Goal: Register for event/course

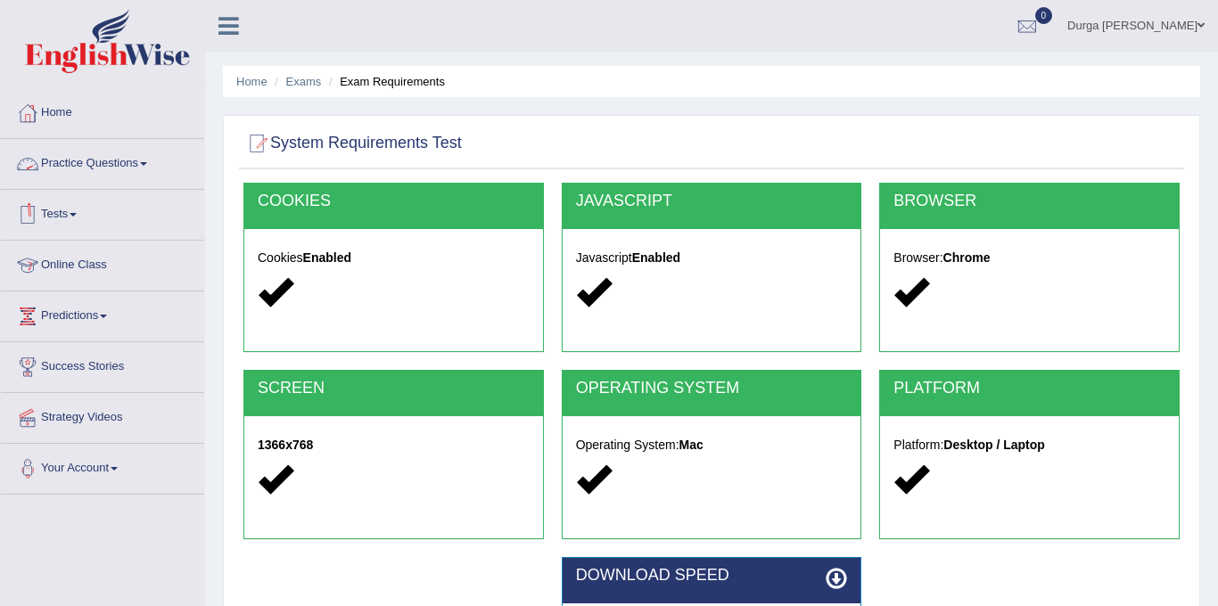
click at [142, 158] on link "Practice Questions" at bounding box center [102, 161] width 203 height 45
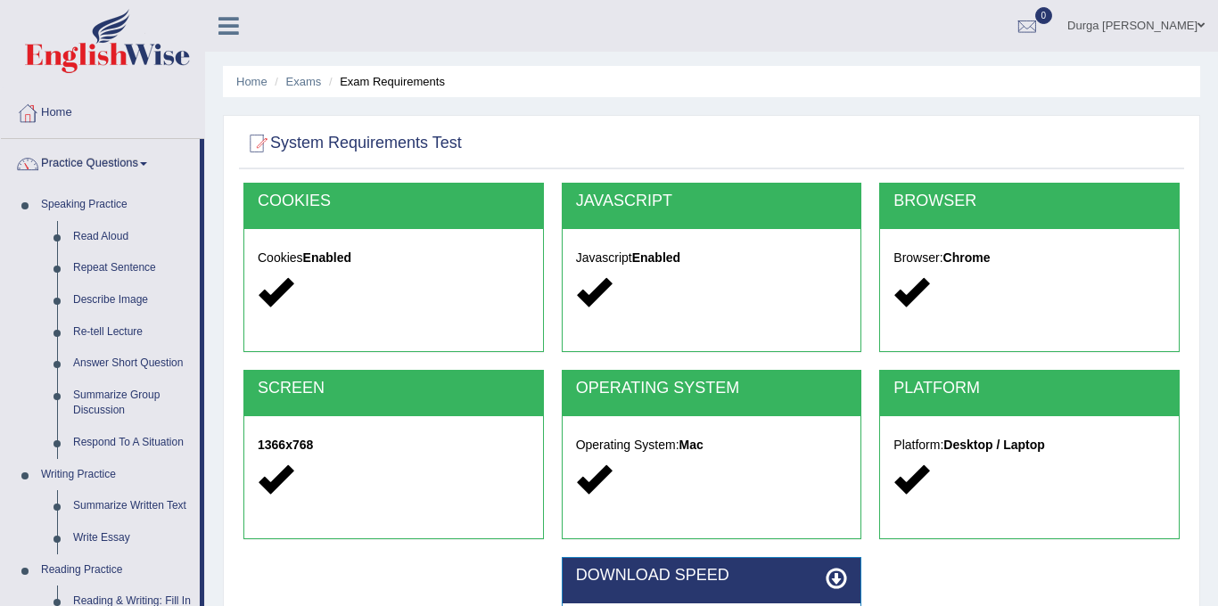
click at [130, 160] on link "Practice Questions" at bounding box center [100, 161] width 199 height 45
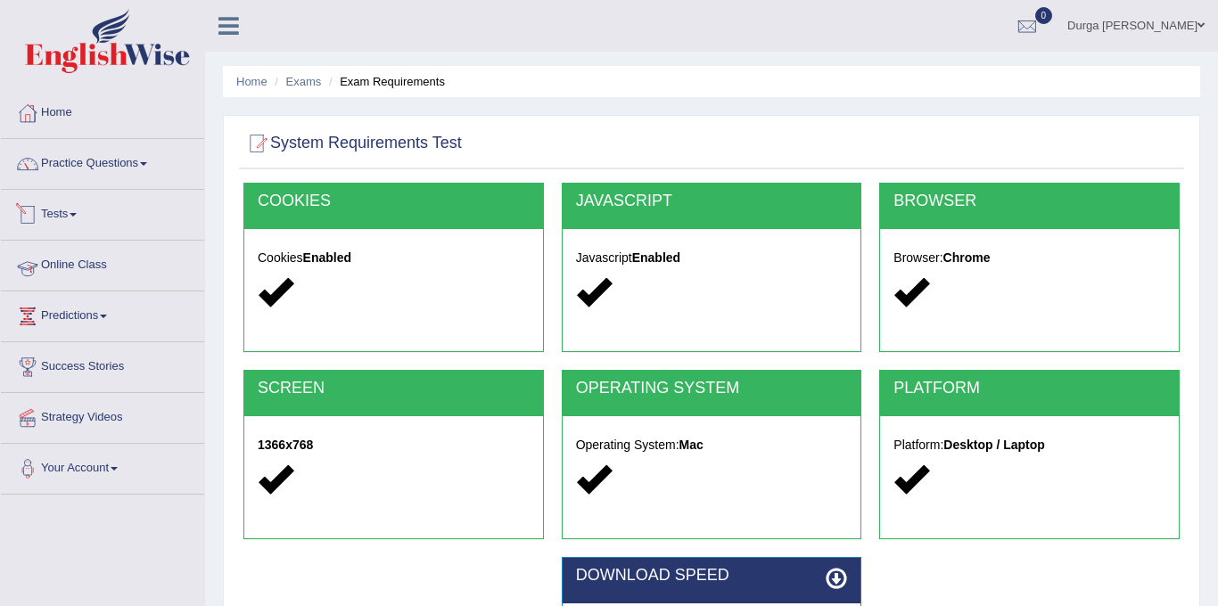
click at [94, 221] on link "Tests" at bounding box center [102, 212] width 203 height 45
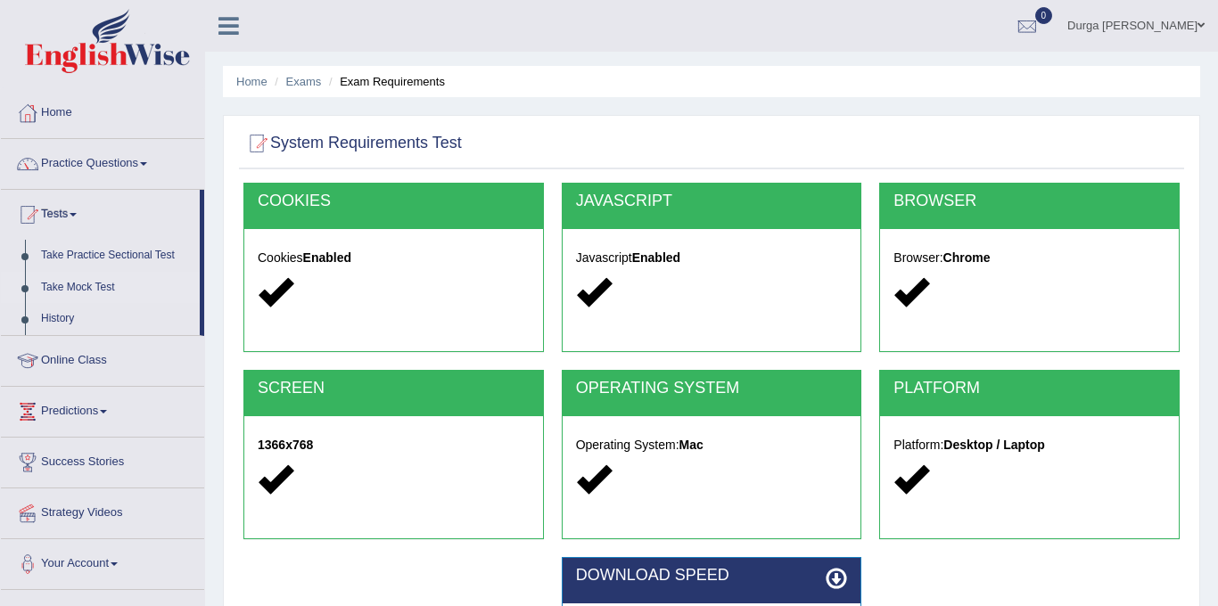
click at [100, 284] on link "Take Mock Test" at bounding box center [116, 288] width 167 height 32
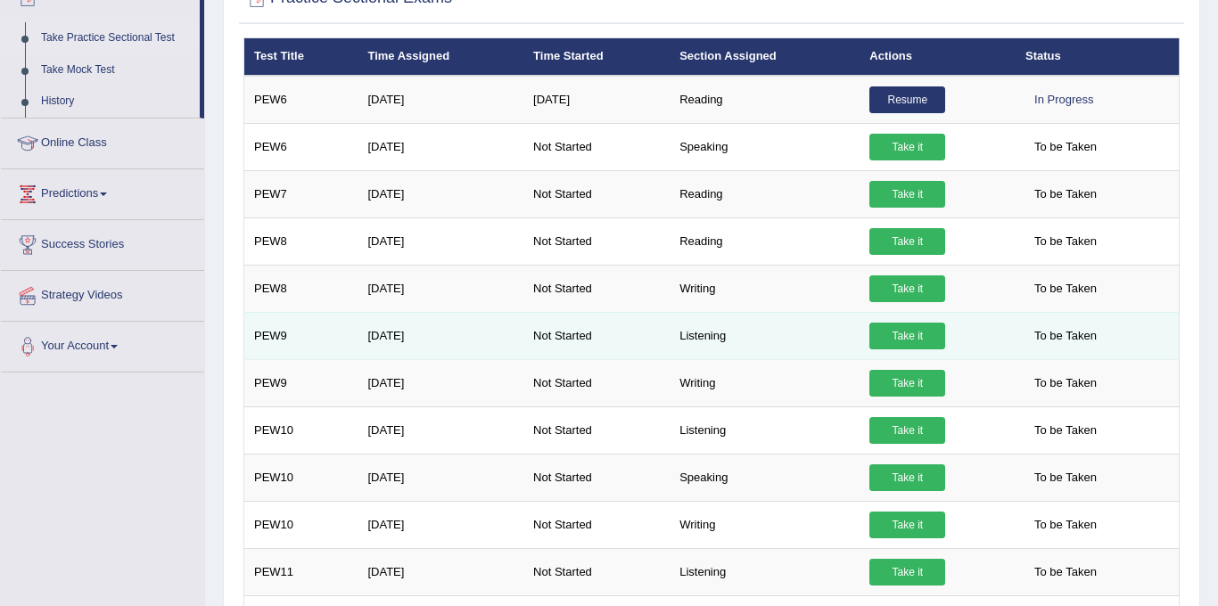
scroll to position [201, 0]
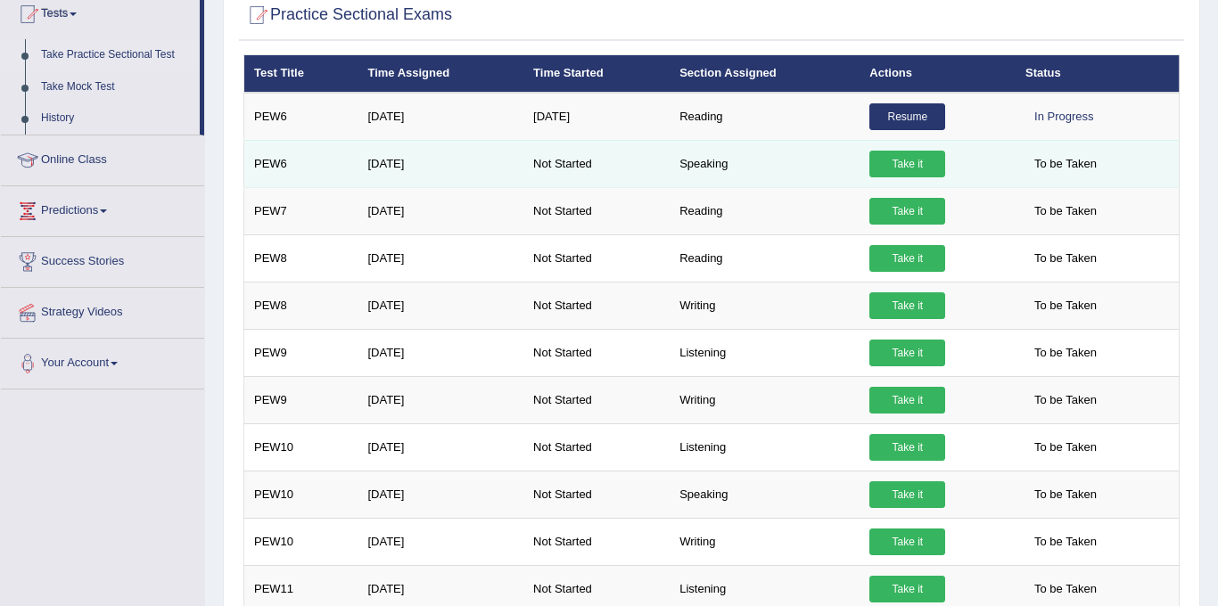
click at [903, 163] on link "Take it" at bounding box center [907, 164] width 76 height 27
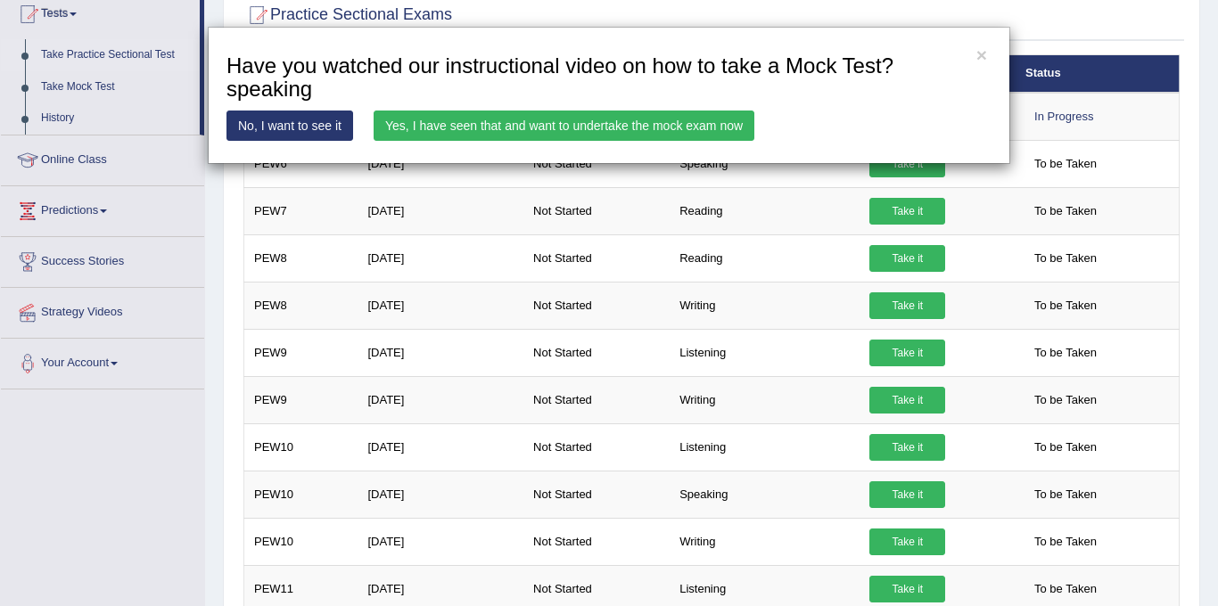
click at [697, 127] on link "Yes, I have seen that and want to undertake the mock exam now" at bounding box center [564, 126] width 381 height 30
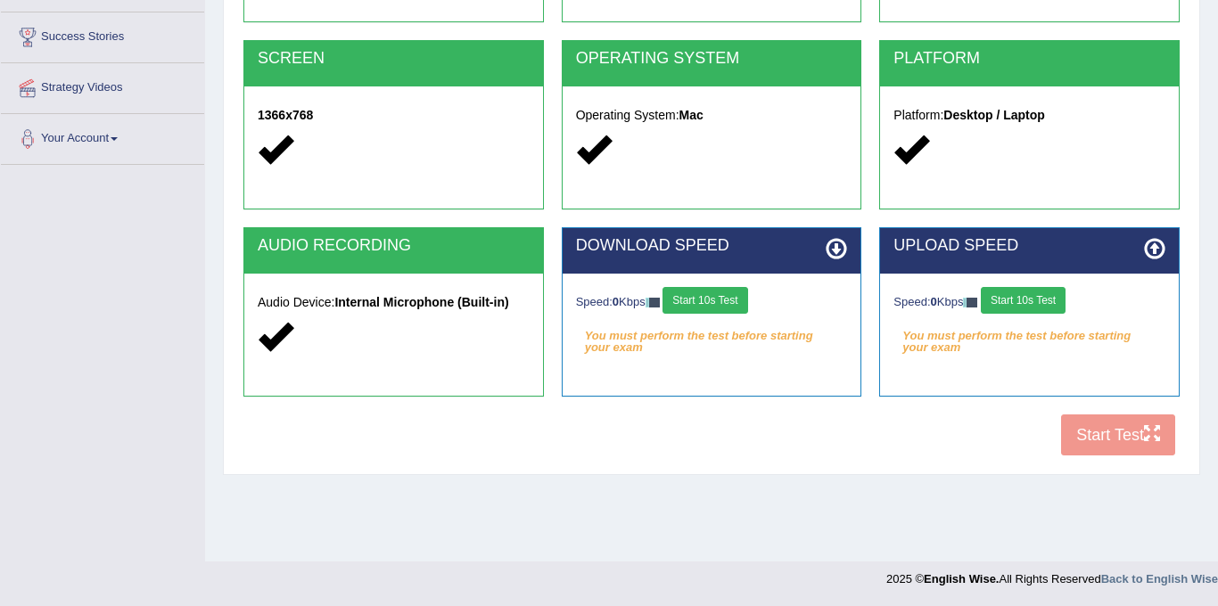
click at [745, 299] on button "Start 10s Test" at bounding box center [705, 300] width 85 height 27
click at [1048, 293] on button "Start 10s Test" at bounding box center [1023, 300] width 85 height 27
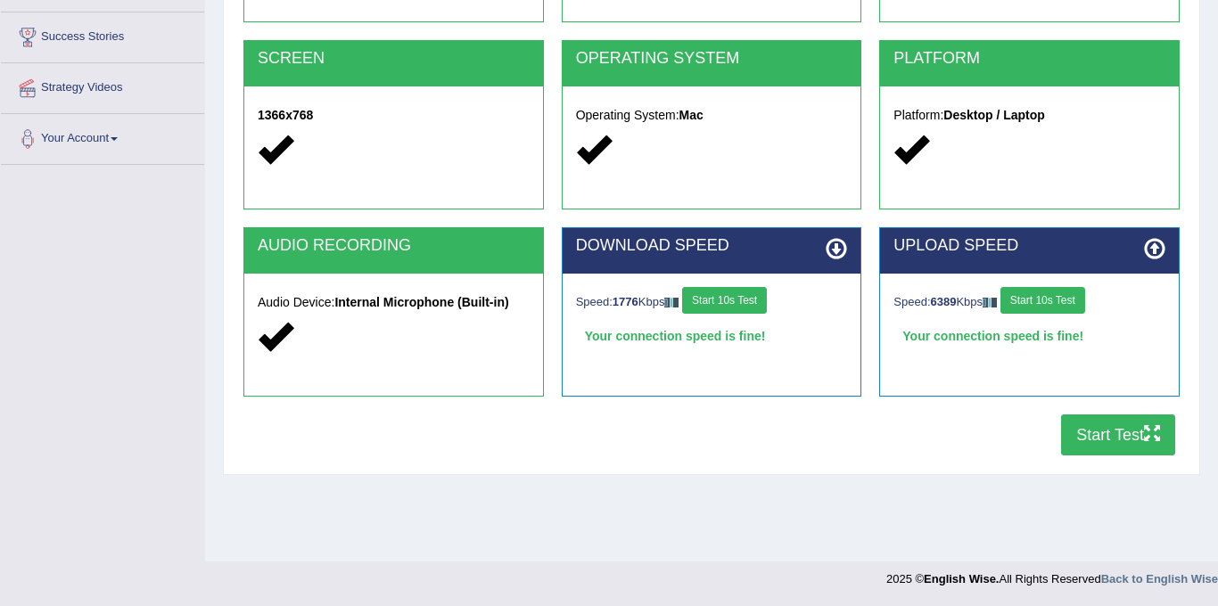
click at [1129, 439] on button "Start Test" at bounding box center [1118, 435] width 114 height 41
